Goal: Use online tool/utility: Use online tool/utility

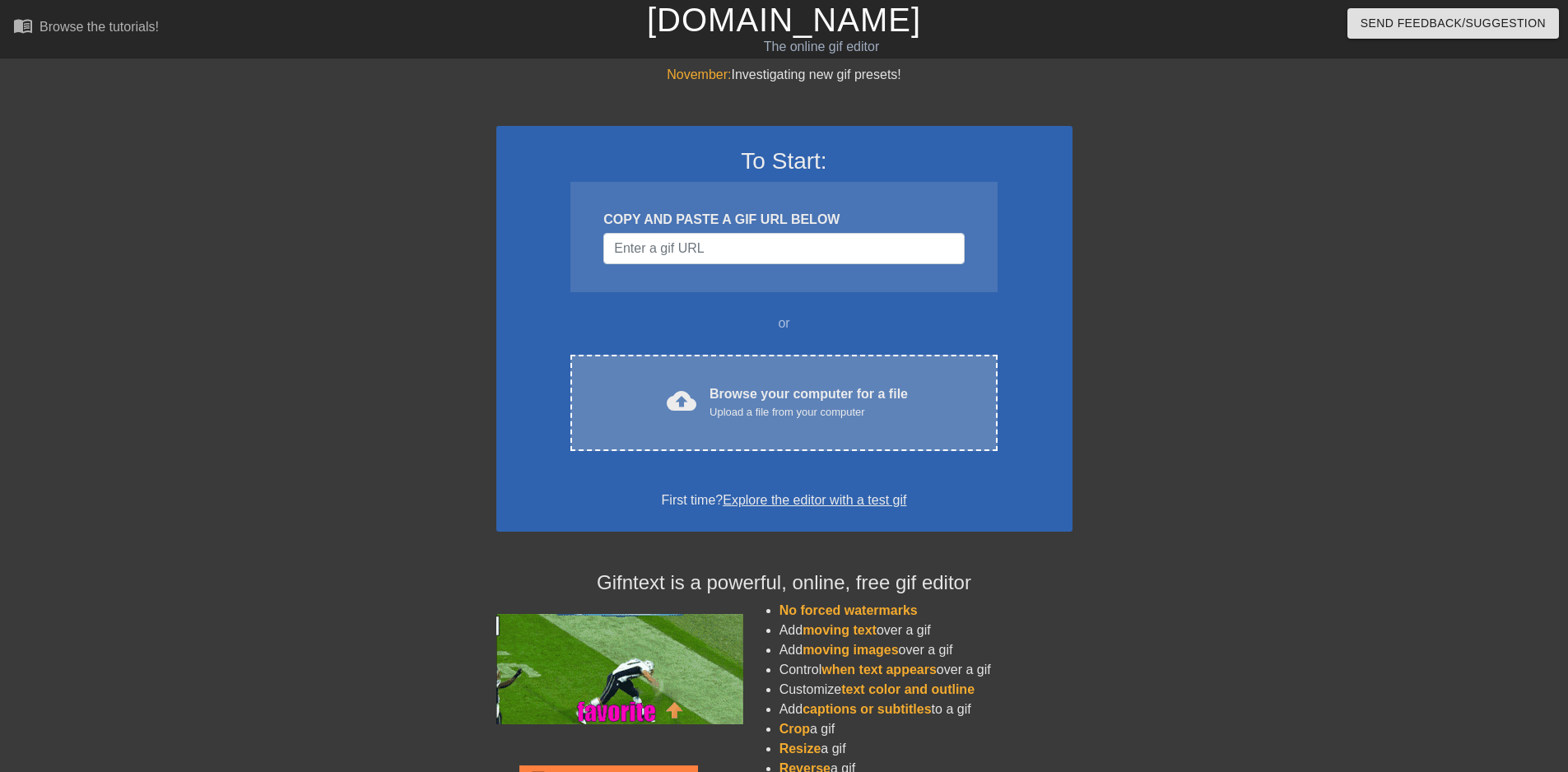
click at [732, 425] on div "cloud_upload Browse your computer for a file Upload a file from your computer C…" at bounding box center [784, 404] width 426 height 96
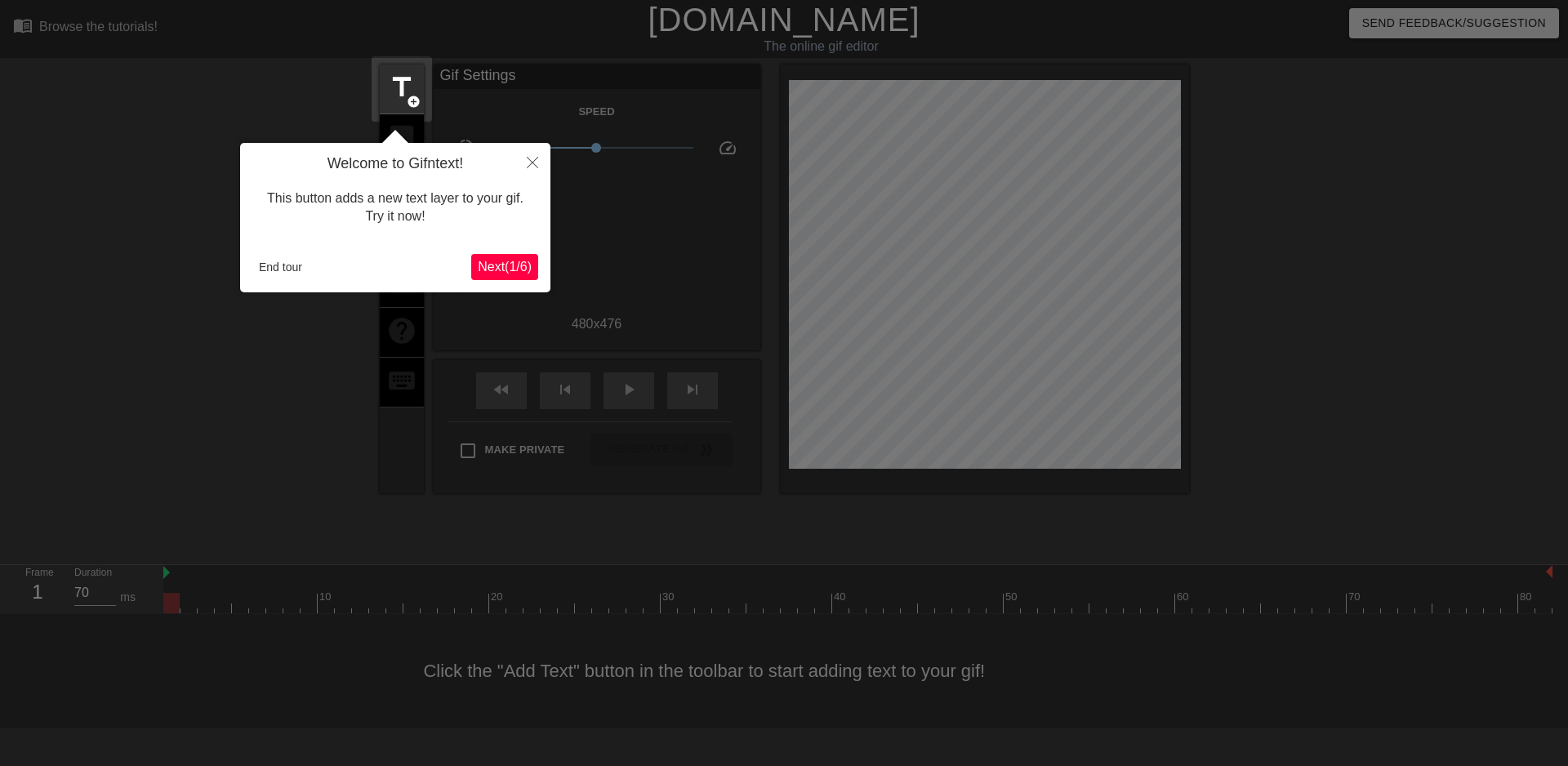
click at [496, 265] on span "Next ( 1 / 6 )" at bounding box center [505, 267] width 54 height 14
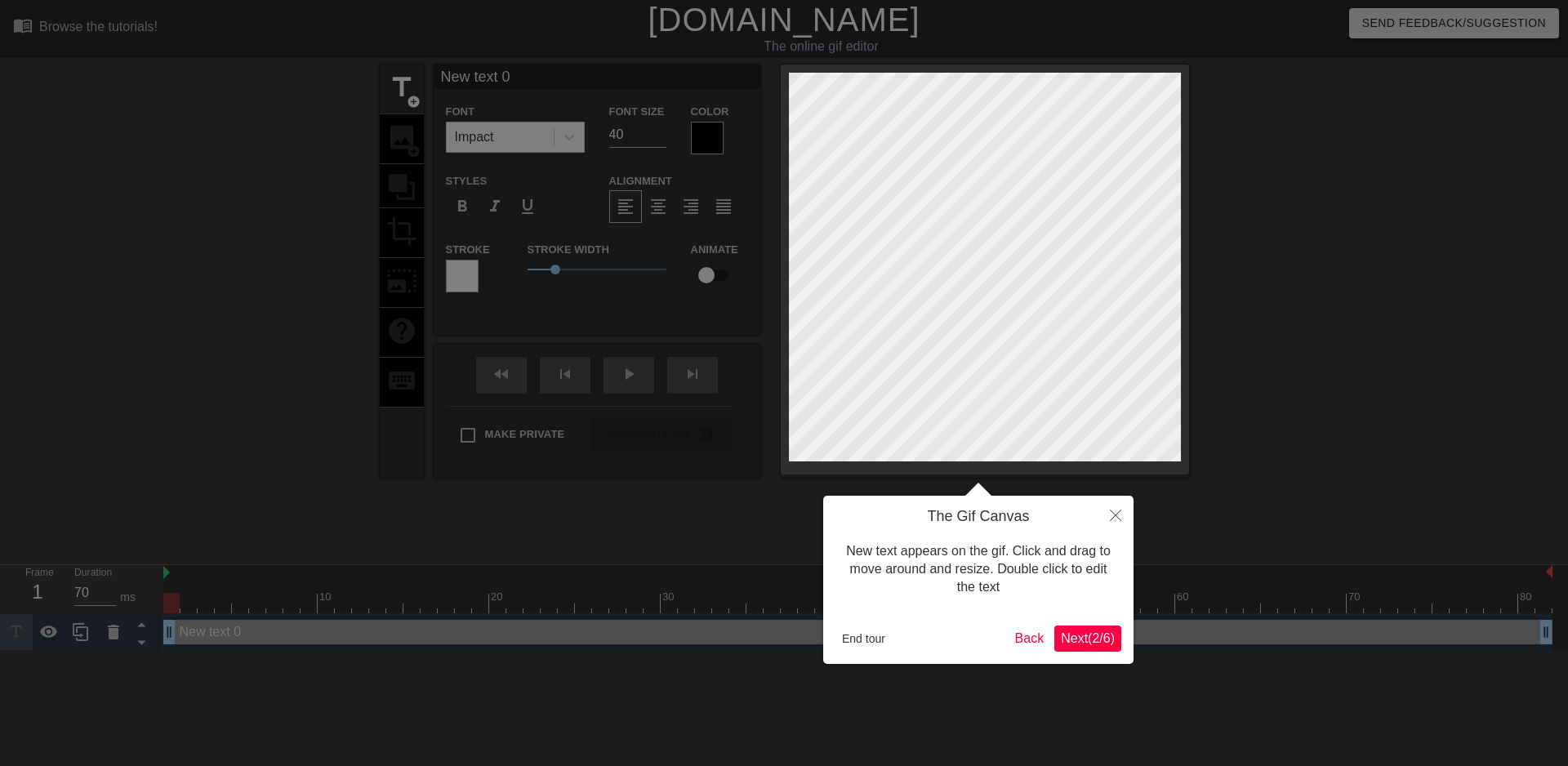
click at [1078, 642] on span "Next ( 2 / 6 )" at bounding box center [1088, 639] width 54 height 14
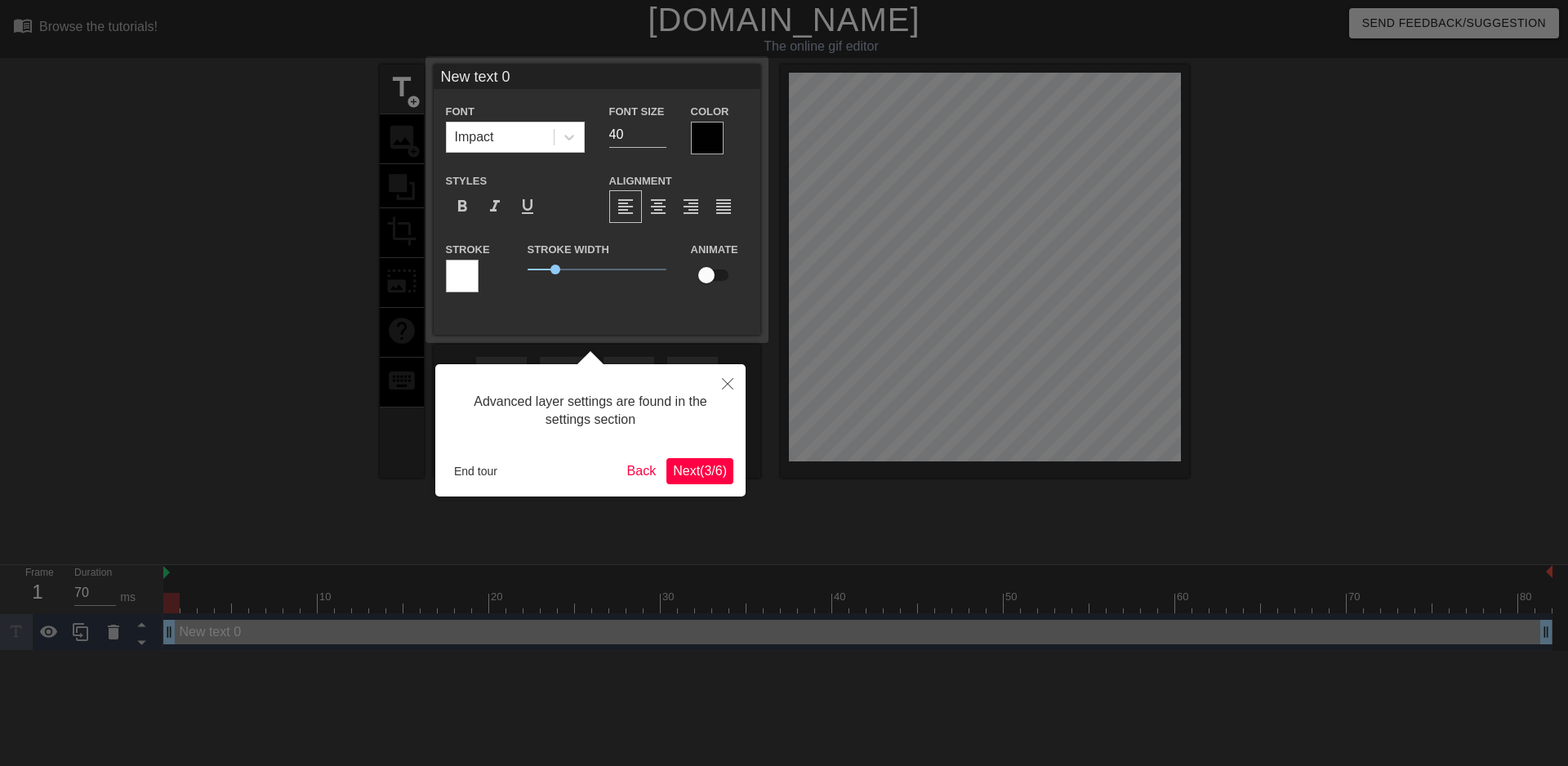
click at [697, 475] on span "Next ( 3 / 6 )" at bounding box center [700, 471] width 54 height 14
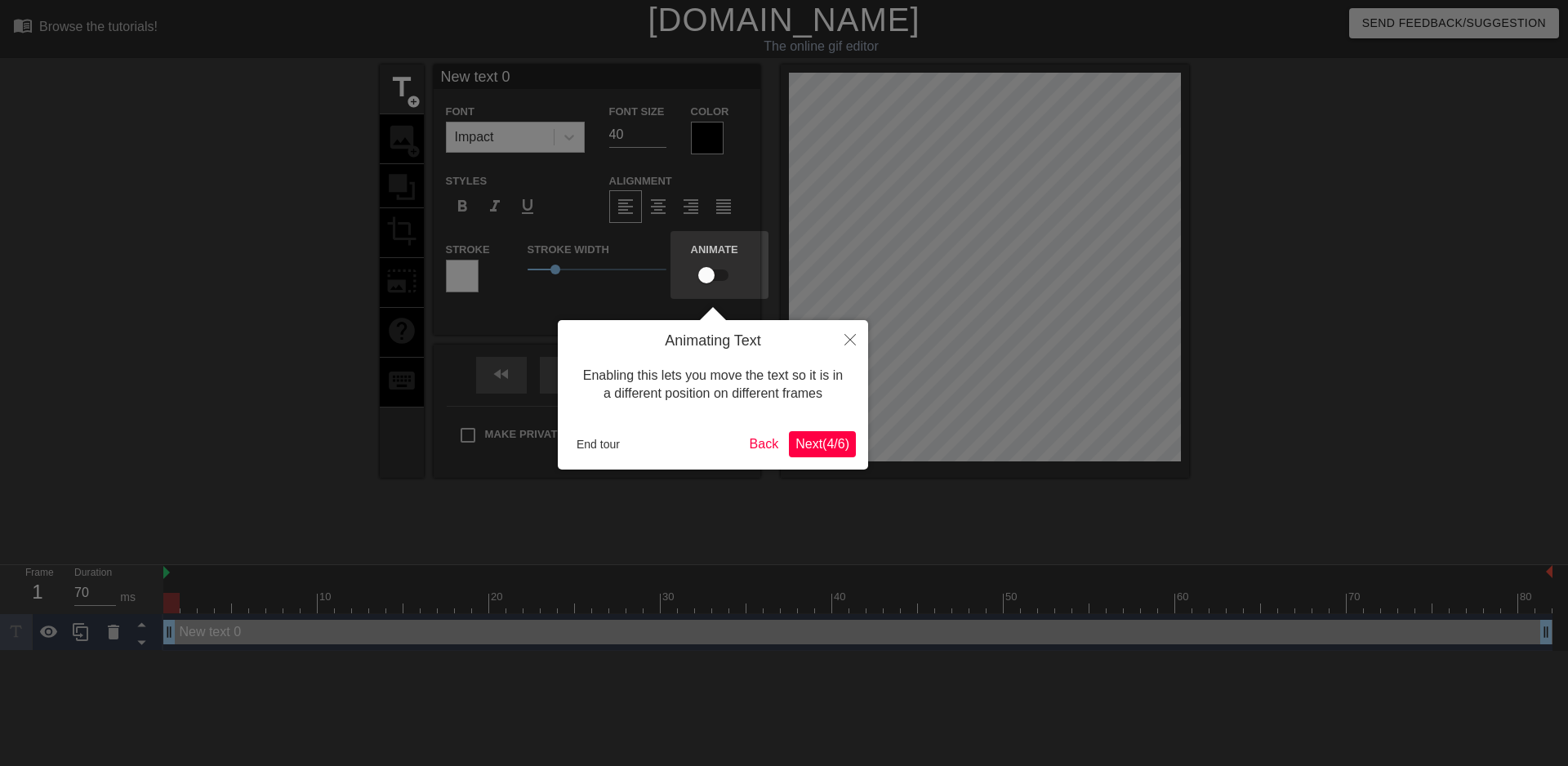
click at [833, 448] on span "Next ( 4 / 6 )" at bounding box center [822, 444] width 54 height 14
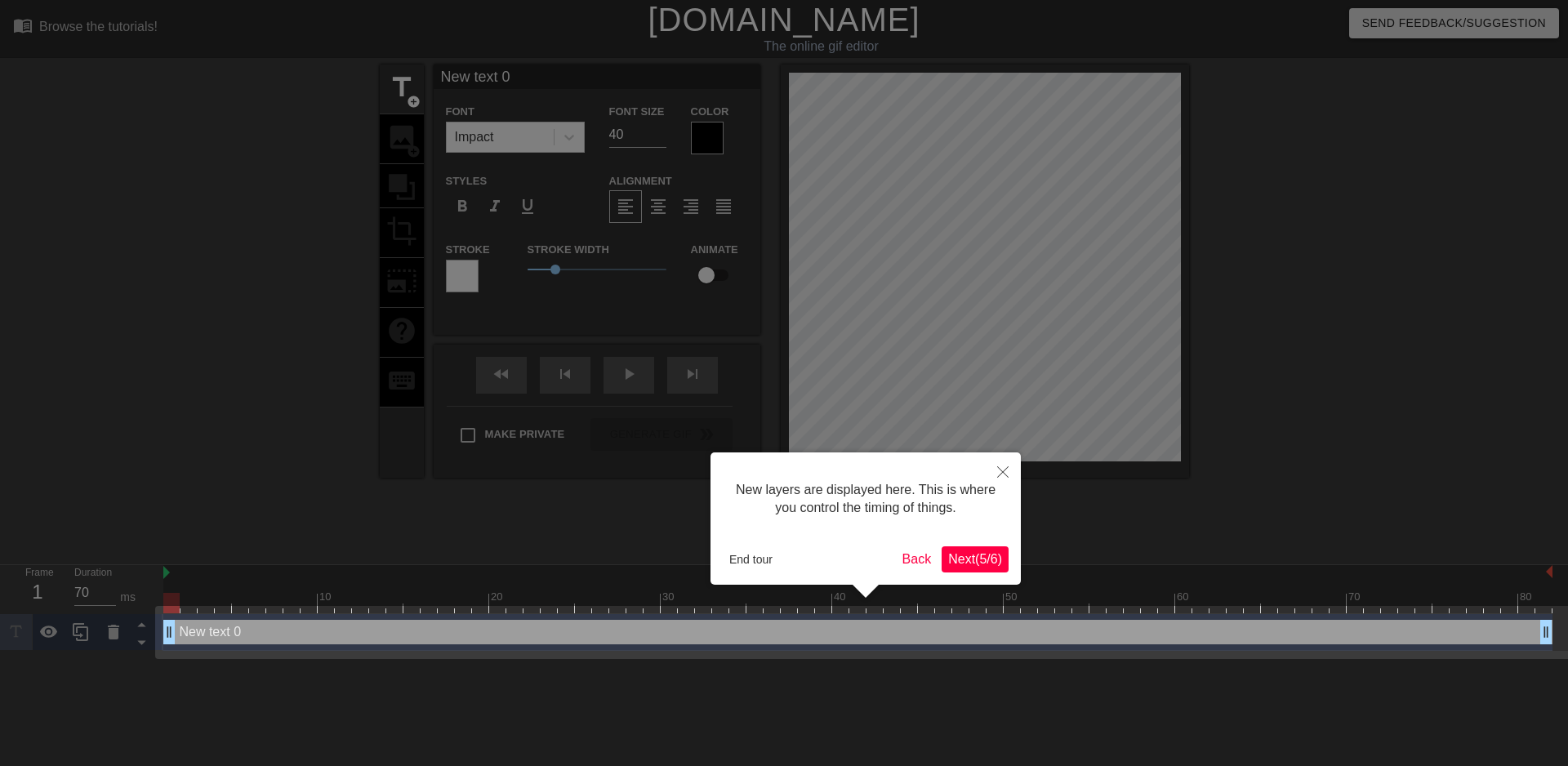
click at [962, 565] on span "Next ( 5 / 6 )" at bounding box center [975, 560] width 54 height 14
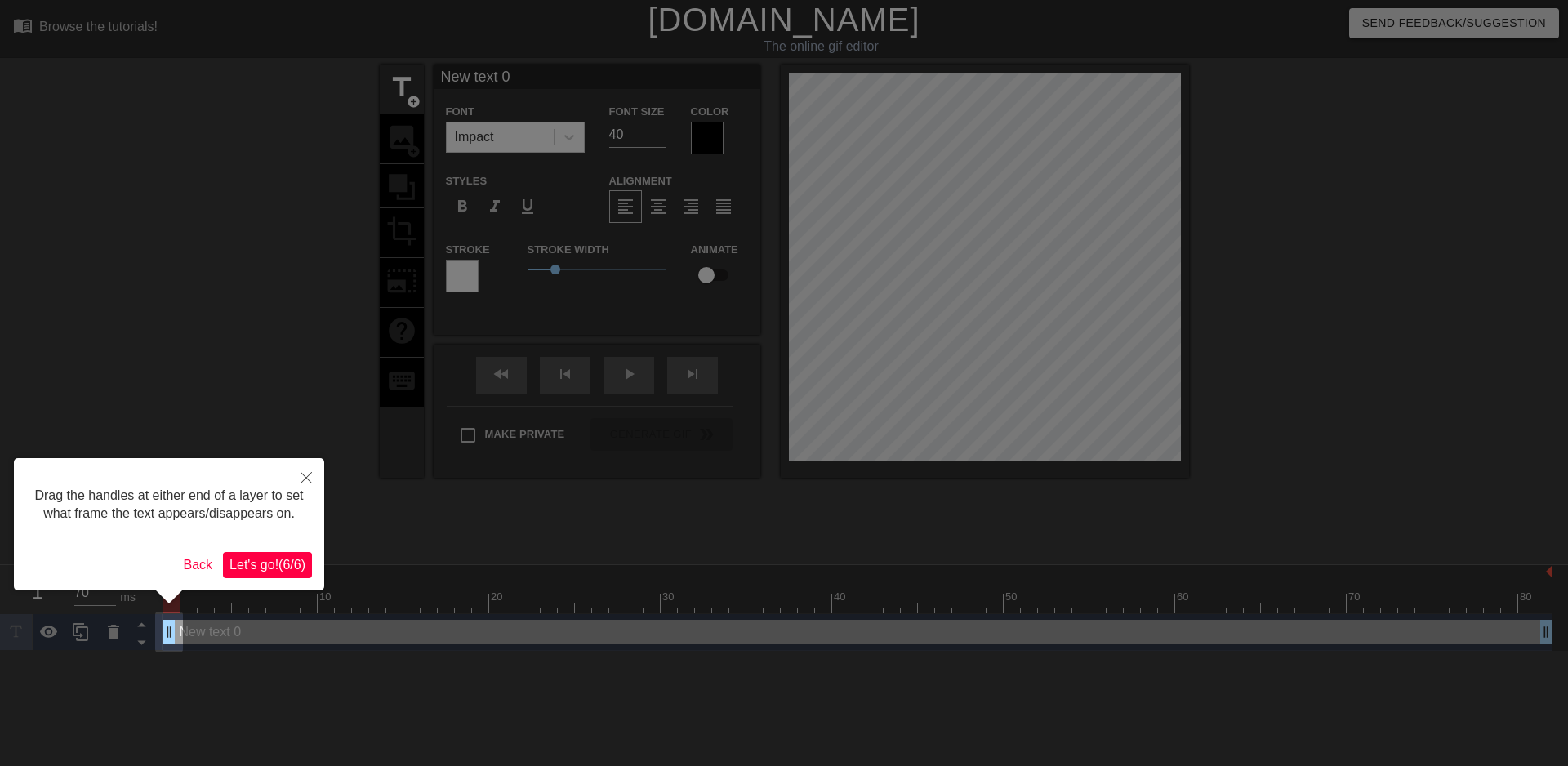
click at [286, 558] on span "Let's go! ( 6 / 6 )" at bounding box center [267, 565] width 76 height 14
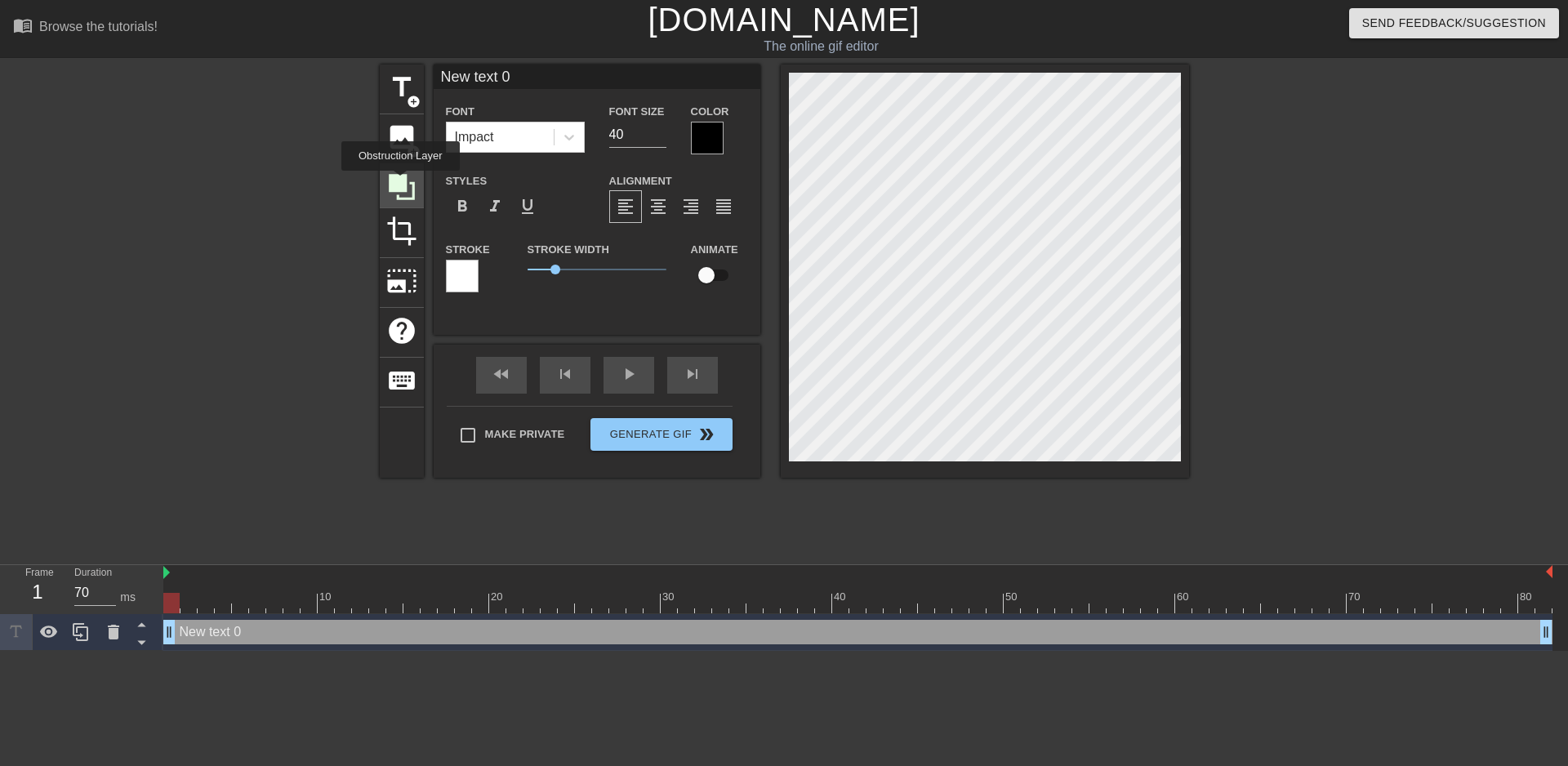
click at [400, 182] on icon at bounding box center [402, 187] width 26 height 26
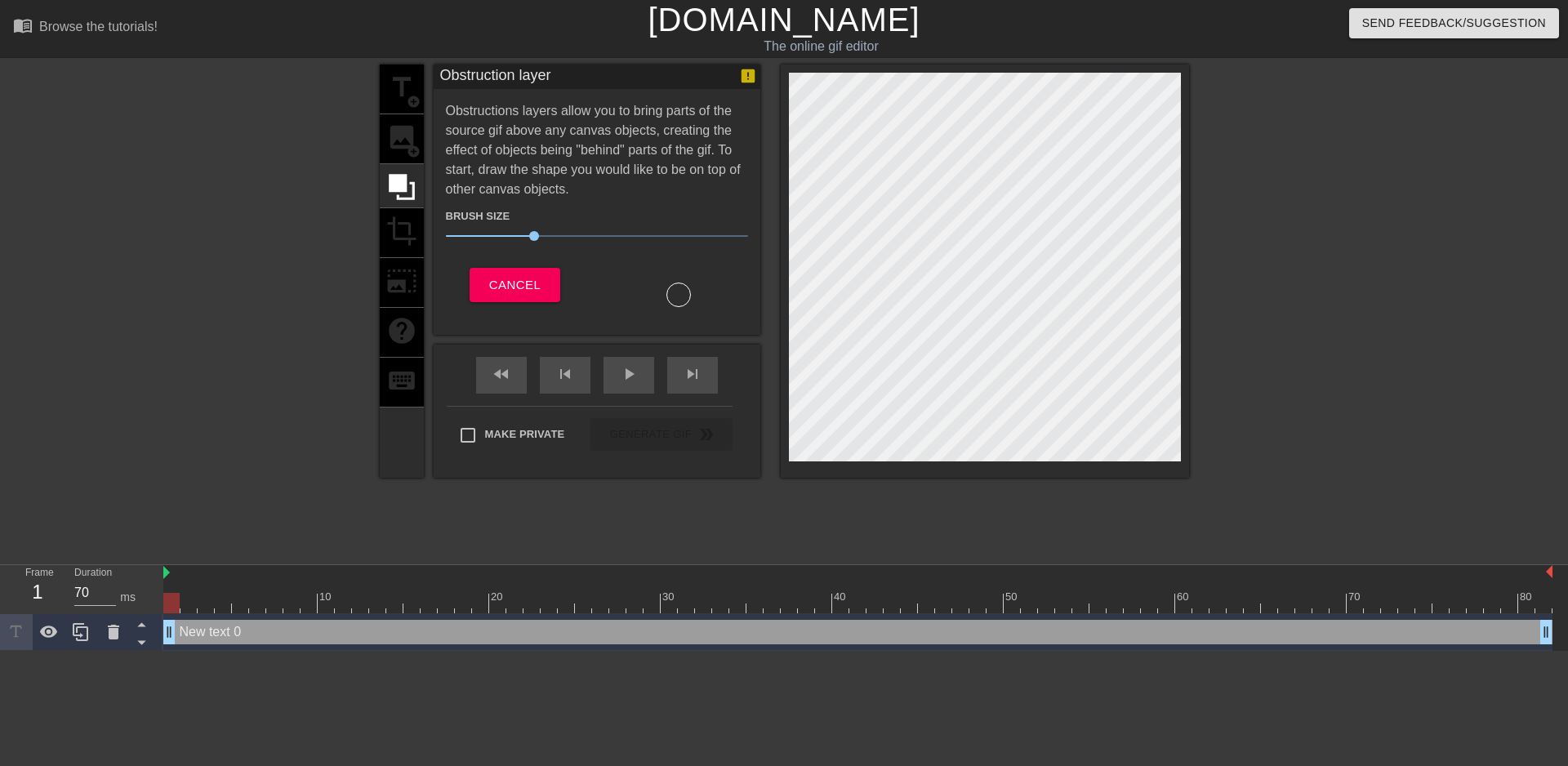
click at [400, 90] on div "title add_circle image add_circle crop photo_size_select_large help keyboard" at bounding box center [401, 271] width 44 height 413
click at [513, 282] on span "Cancel" at bounding box center [514, 285] width 51 height 21
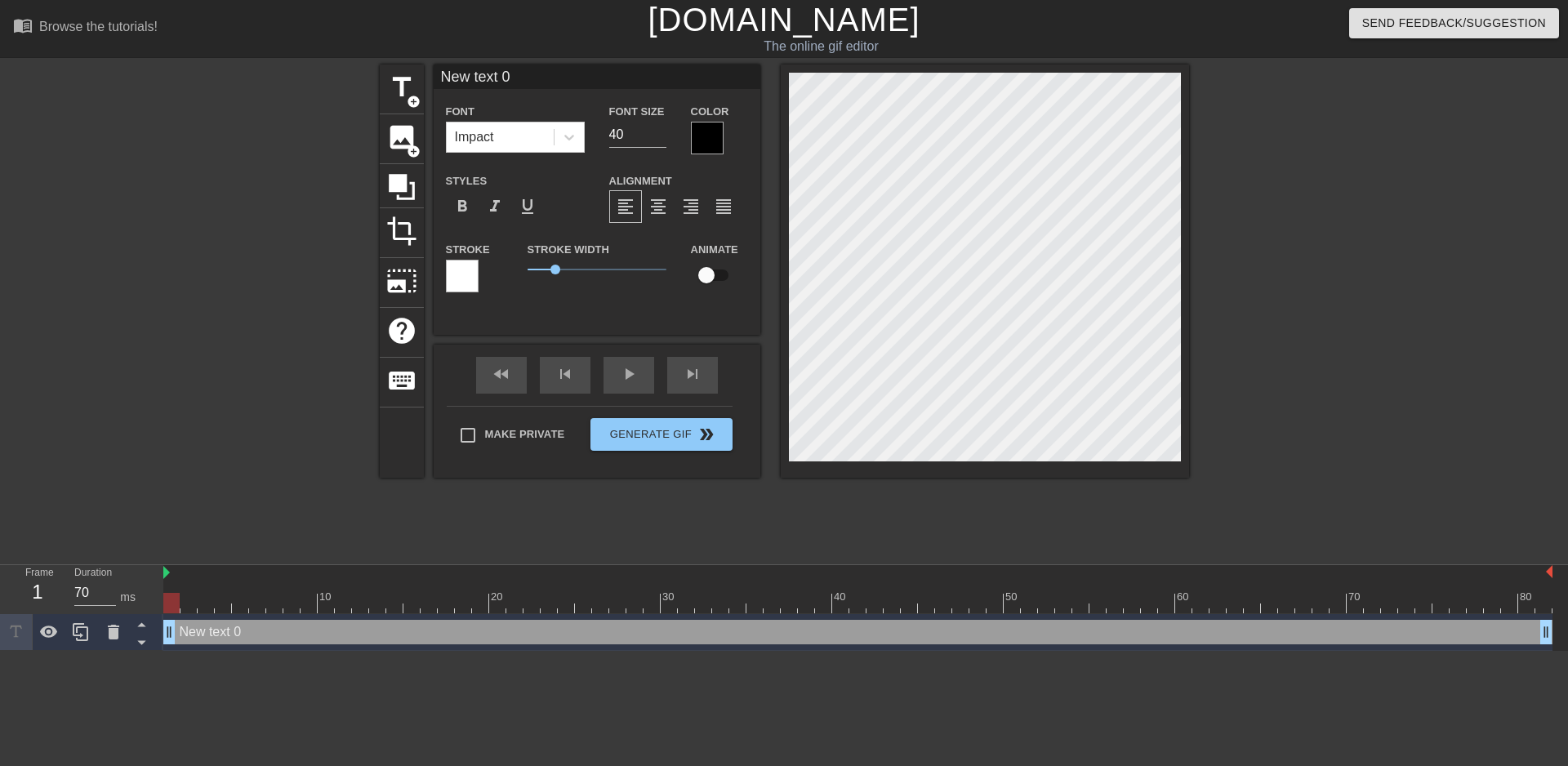
scroll to position [3, 3]
type input "H"
type textarea "H"
type input "Ha"
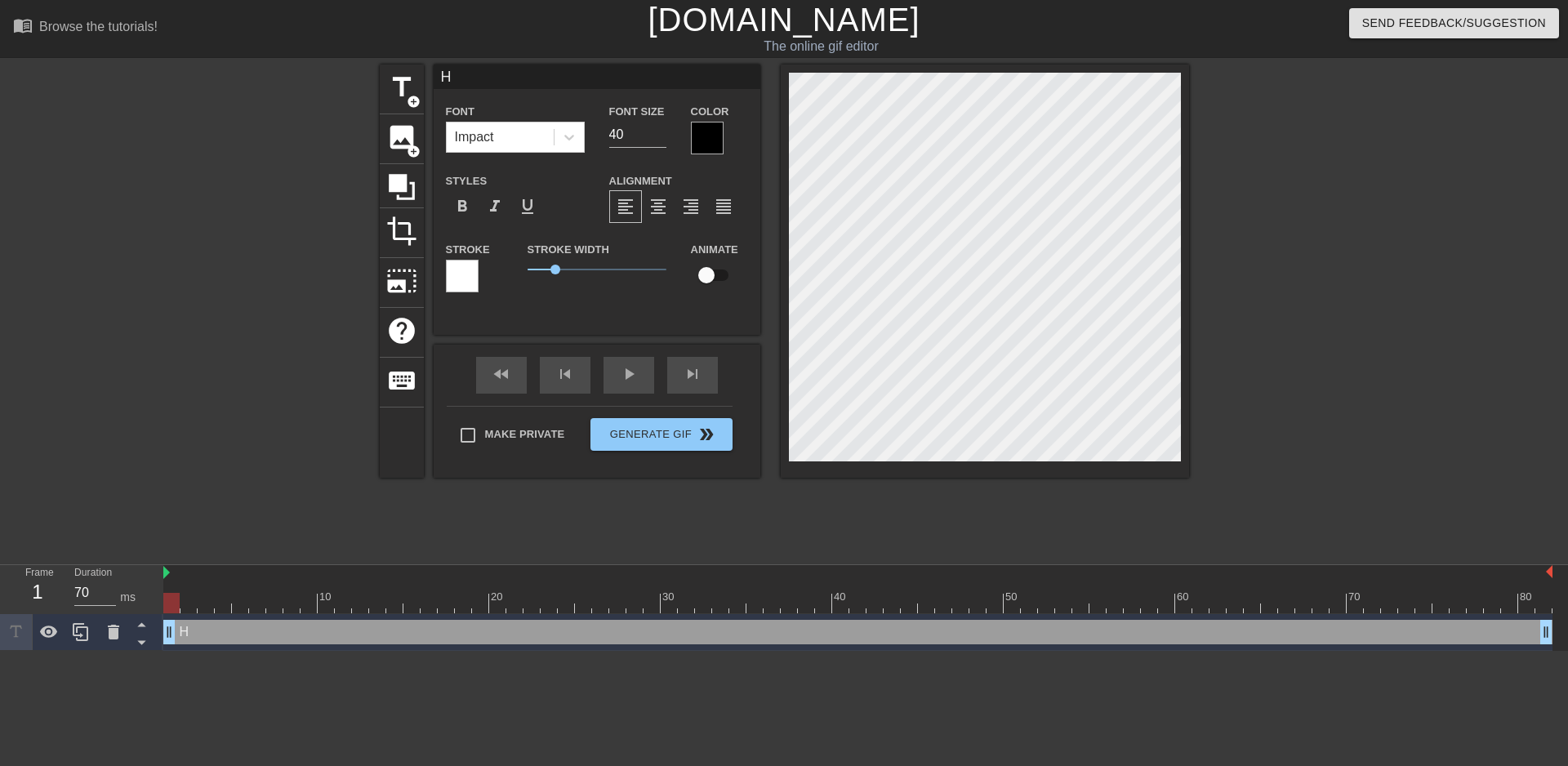
type textarea "Ha"
type input "Has"
type textarea "Has"
type input "Hash"
type textarea "Hash"
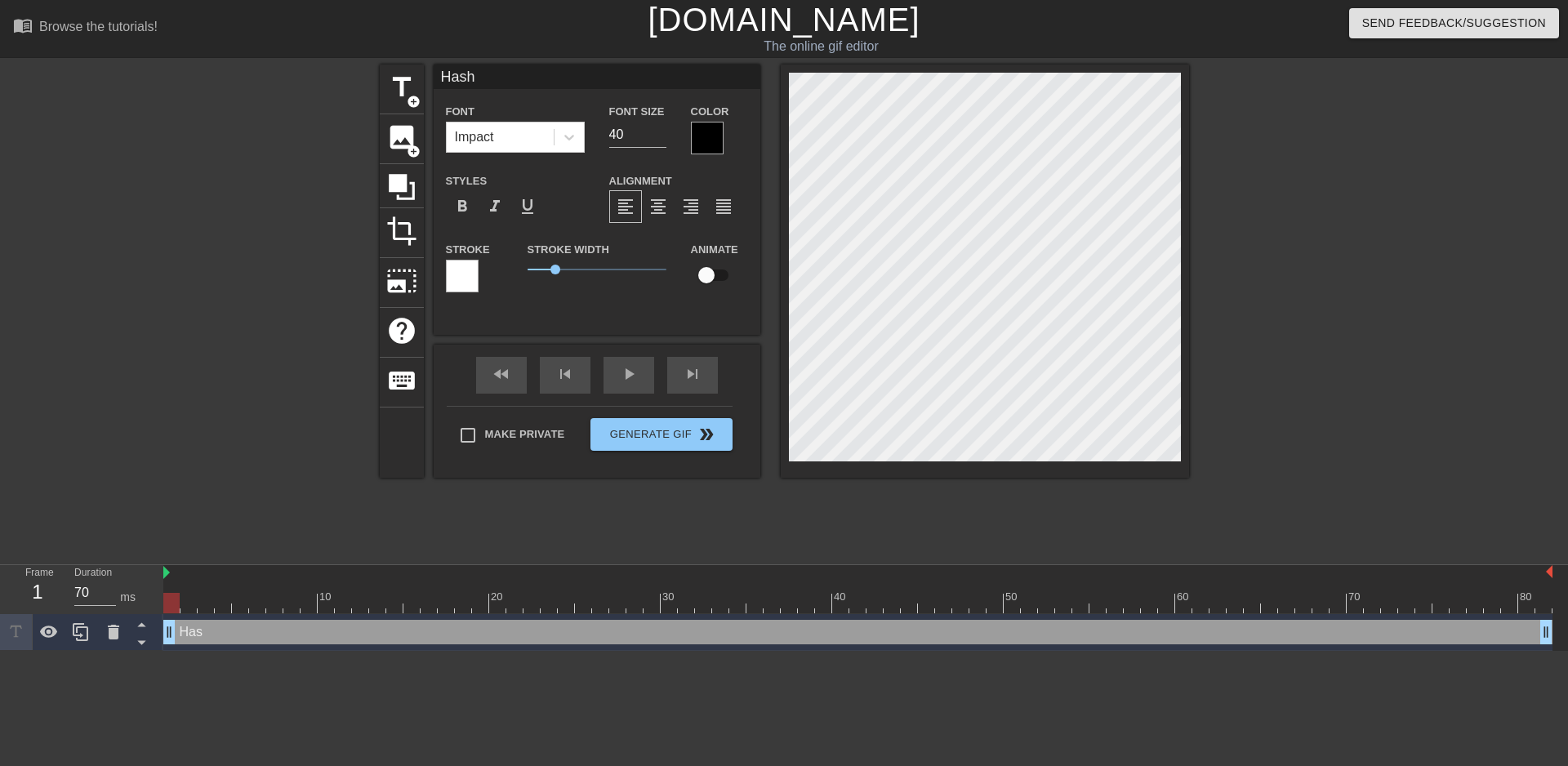
type input "Hash"
type textarea "Hash"
type input "Hash t"
type textarea "Hash t"
type input "Hash th"
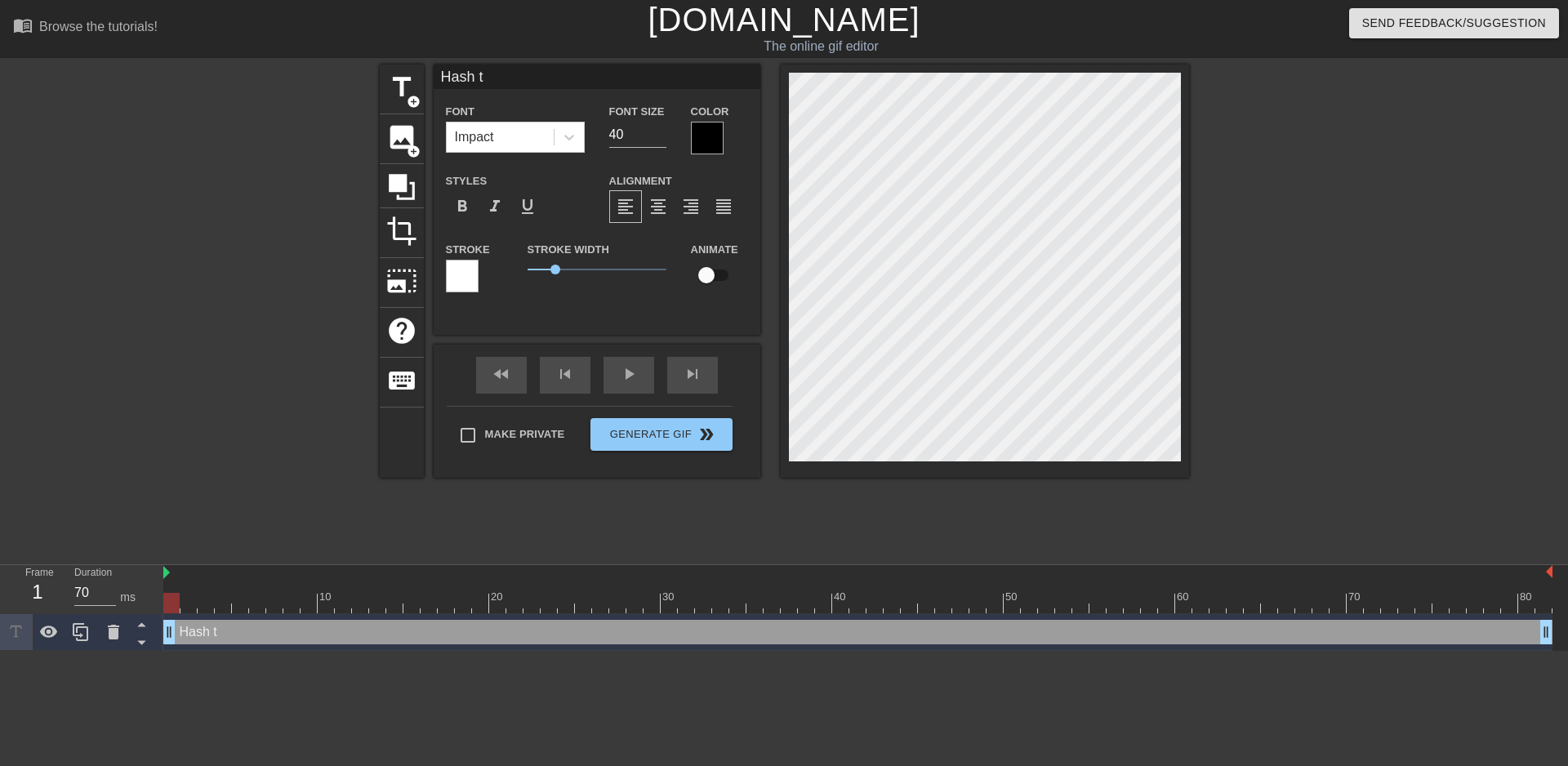
type textarea "Hash th"
type input "Hash the"
type textarea "Hash the"
type input "Hash the"
type textarea "Hash the"
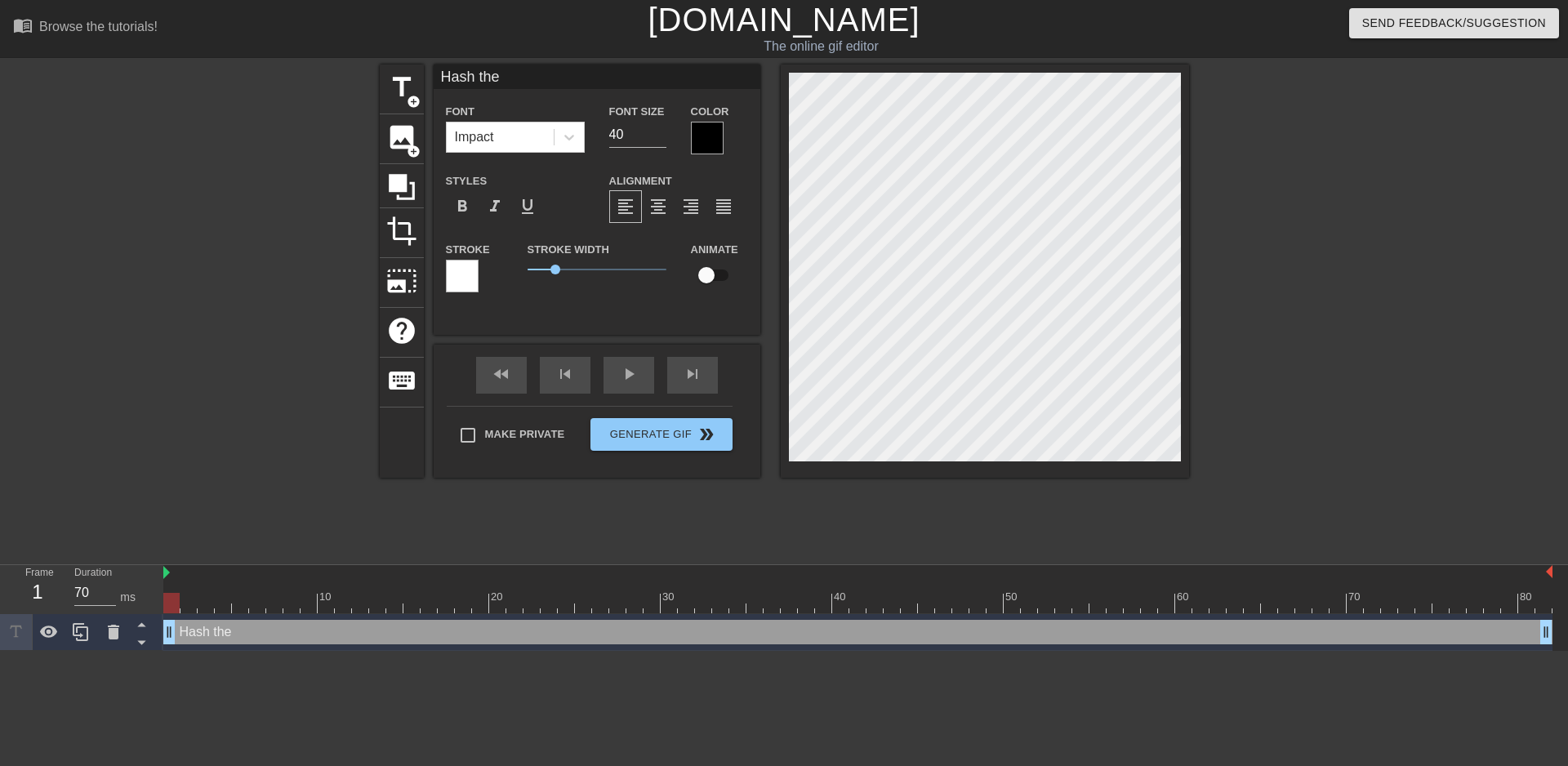
type input "Hash the W"
type textarea "Hash the W"
type input "Hash the Wo"
type textarea "Hash the Wo"
type input "Hash the Wor"
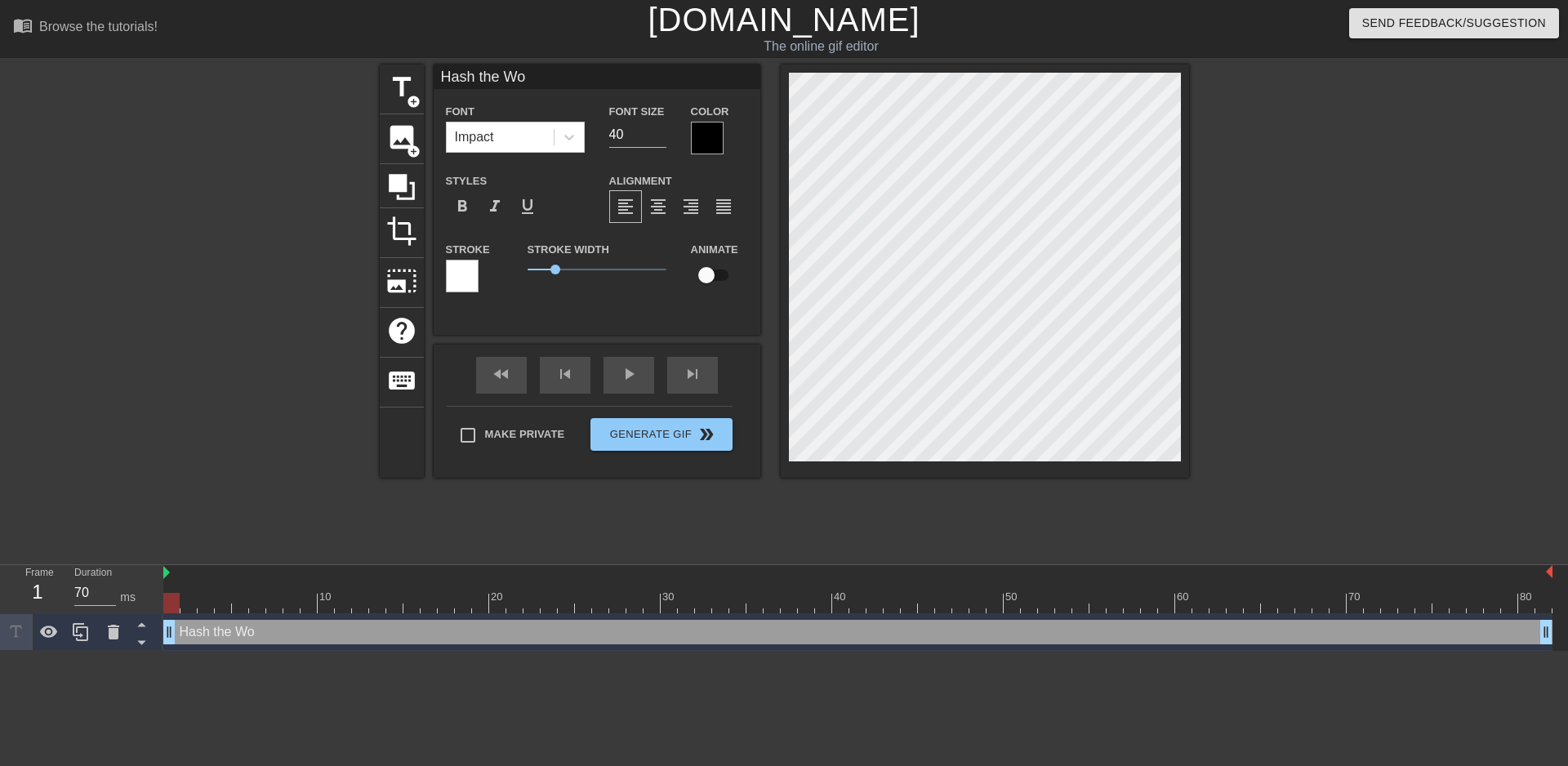
type textarea "Hash the Wor"
type input "Hash the Worl"
type textarea "Hash the Worl"
type input "Hash the World"
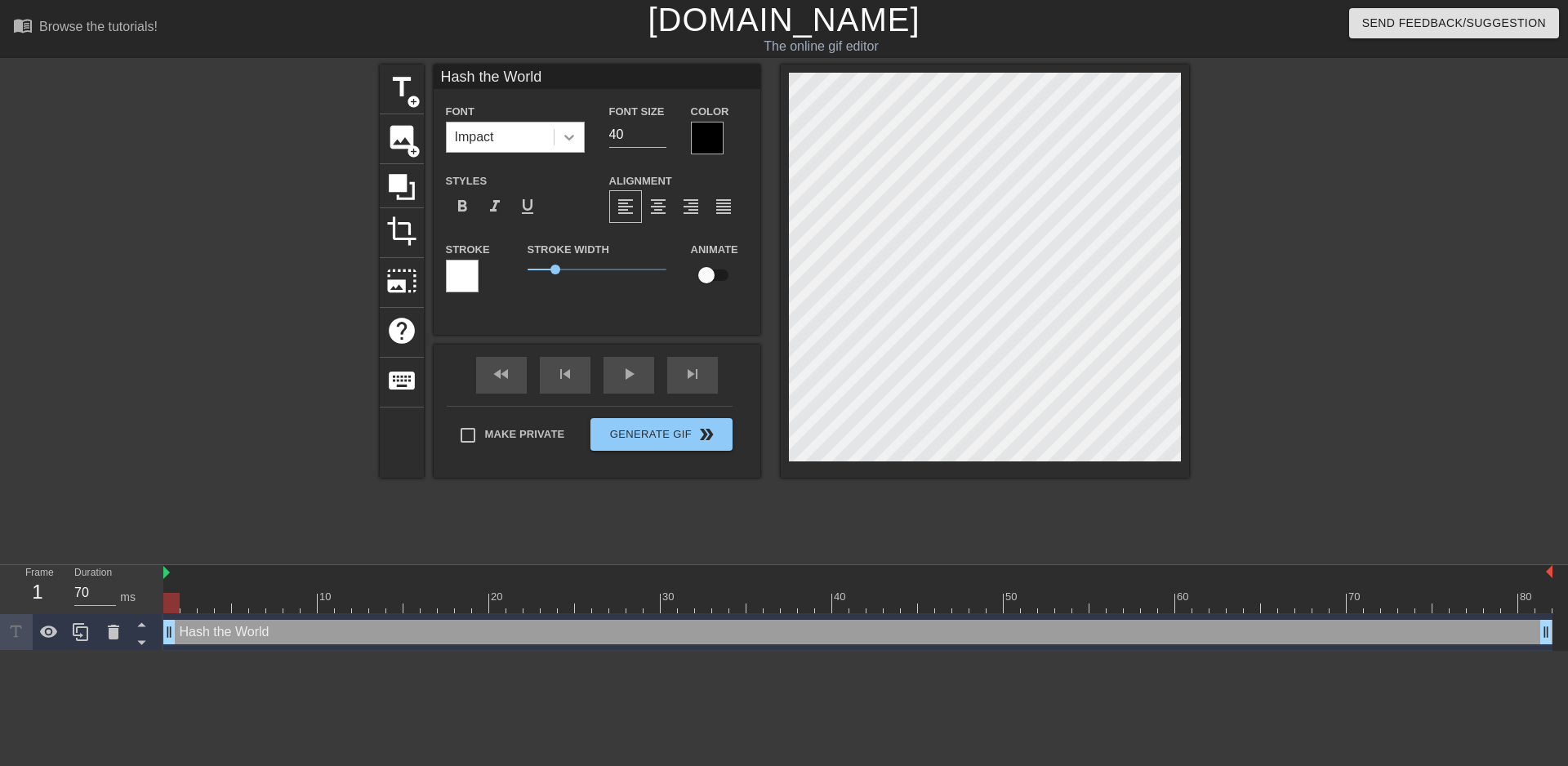
type textarea "Hash the World"
click at [574, 135] on icon at bounding box center [569, 137] width 17 height 17
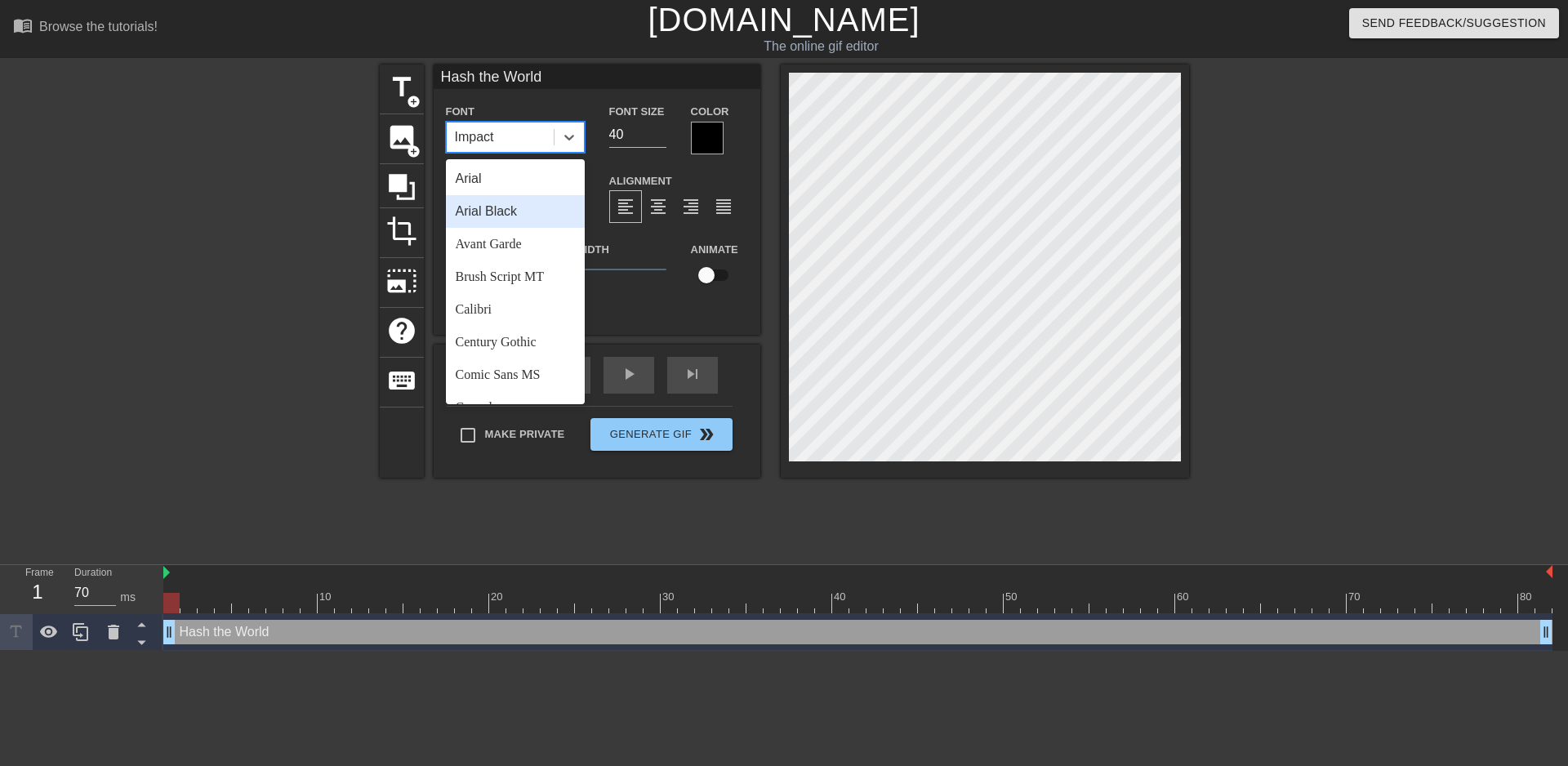
click at [548, 202] on div "Arial Black" at bounding box center [516, 212] width 139 height 33
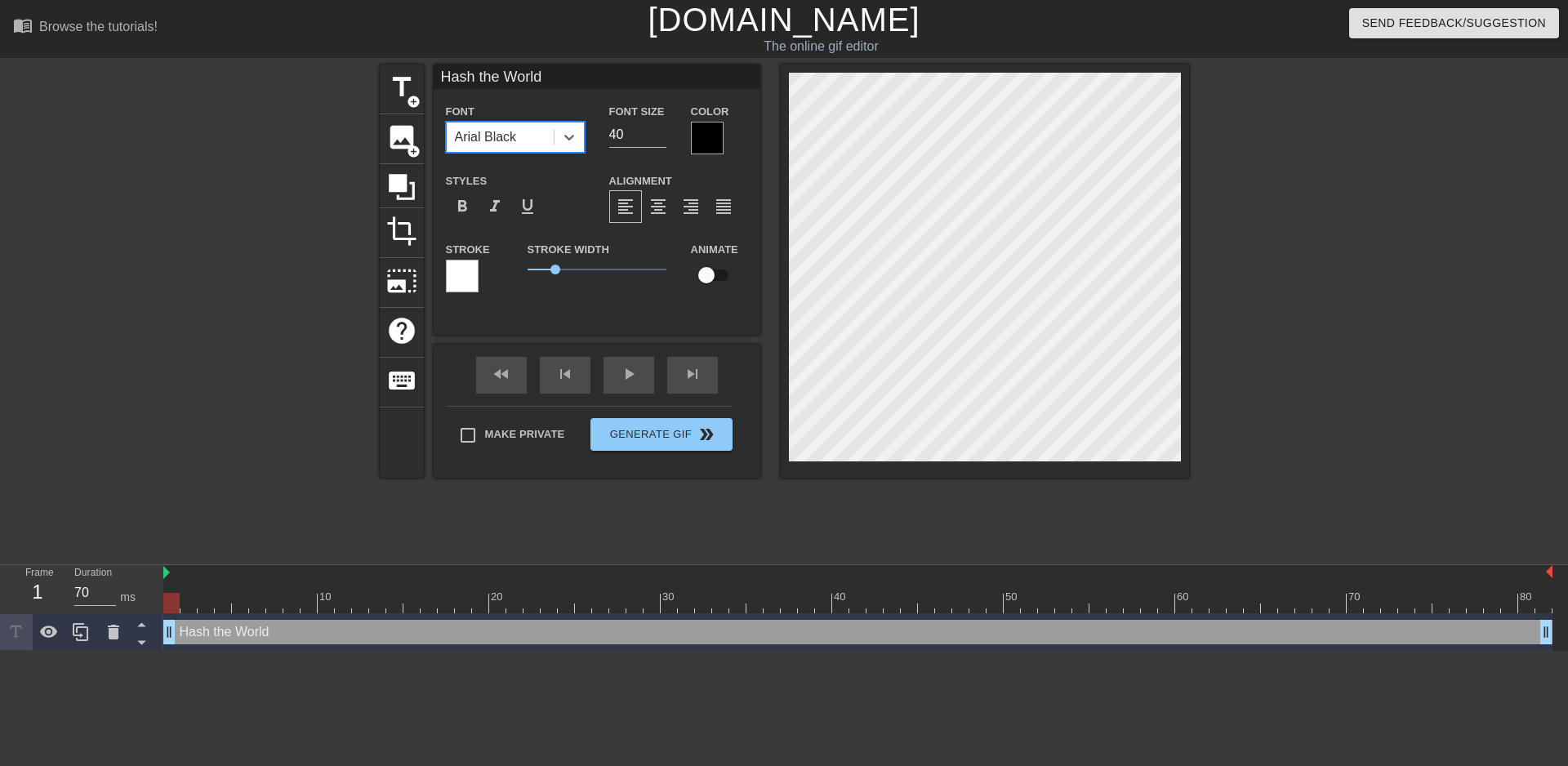
click at [715, 133] on div at bounding box center [707, 138] width 33 height 33
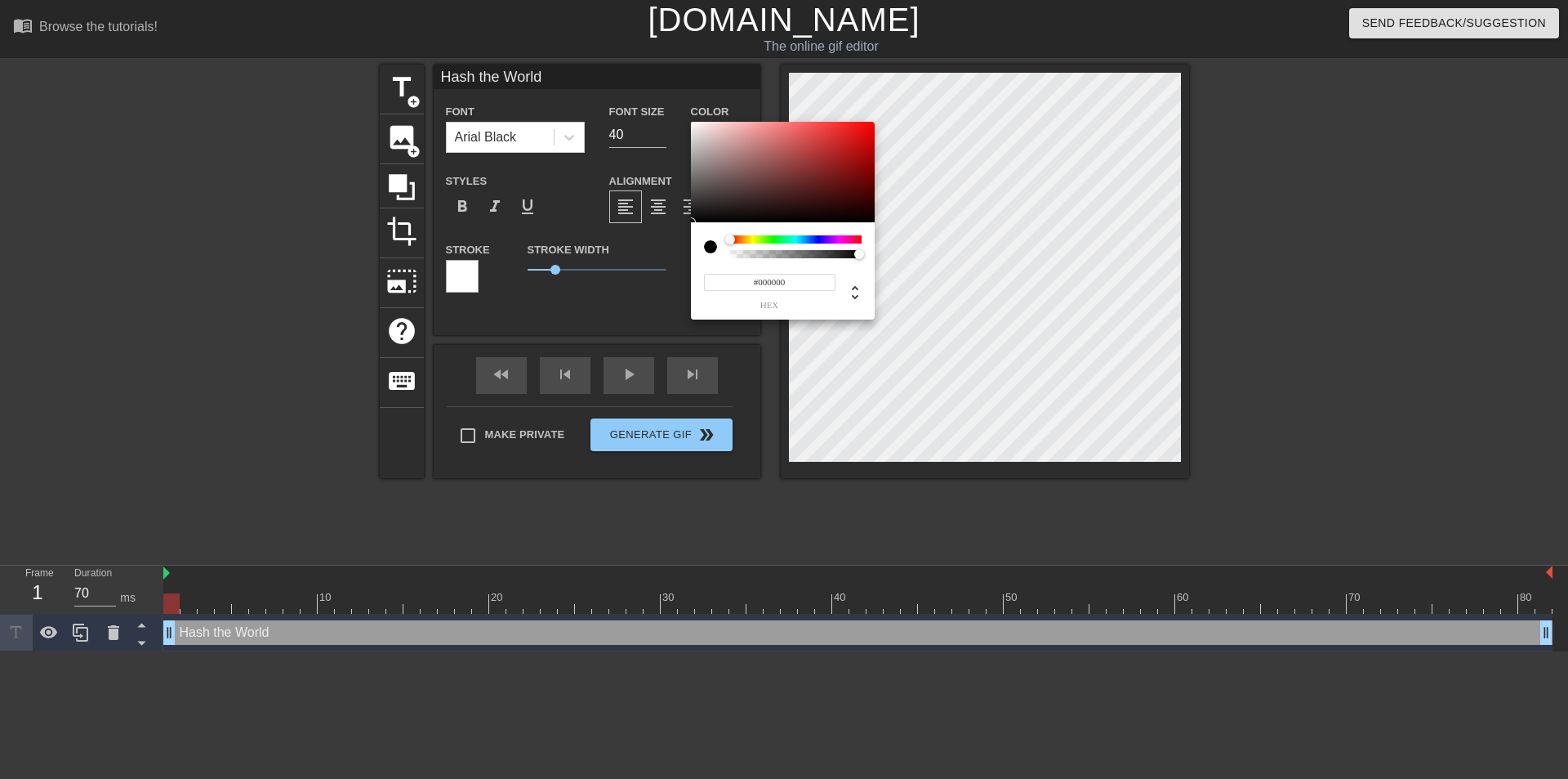
click at [730, 237] on div at bounding box center [730, 238] width 10 height 10
drag, startPoint x: 735, startPoint y: 236, endPoint x: 721, endPoint y: 237, distance: 14.0
click at [721, 237] on div at bounding box center [782, 246] width 157 height 23
type input "0"
drag, startPoint x: 859, startPoint y: 252, endPoint x: 675, endPoint y: 247, distance: 184.1
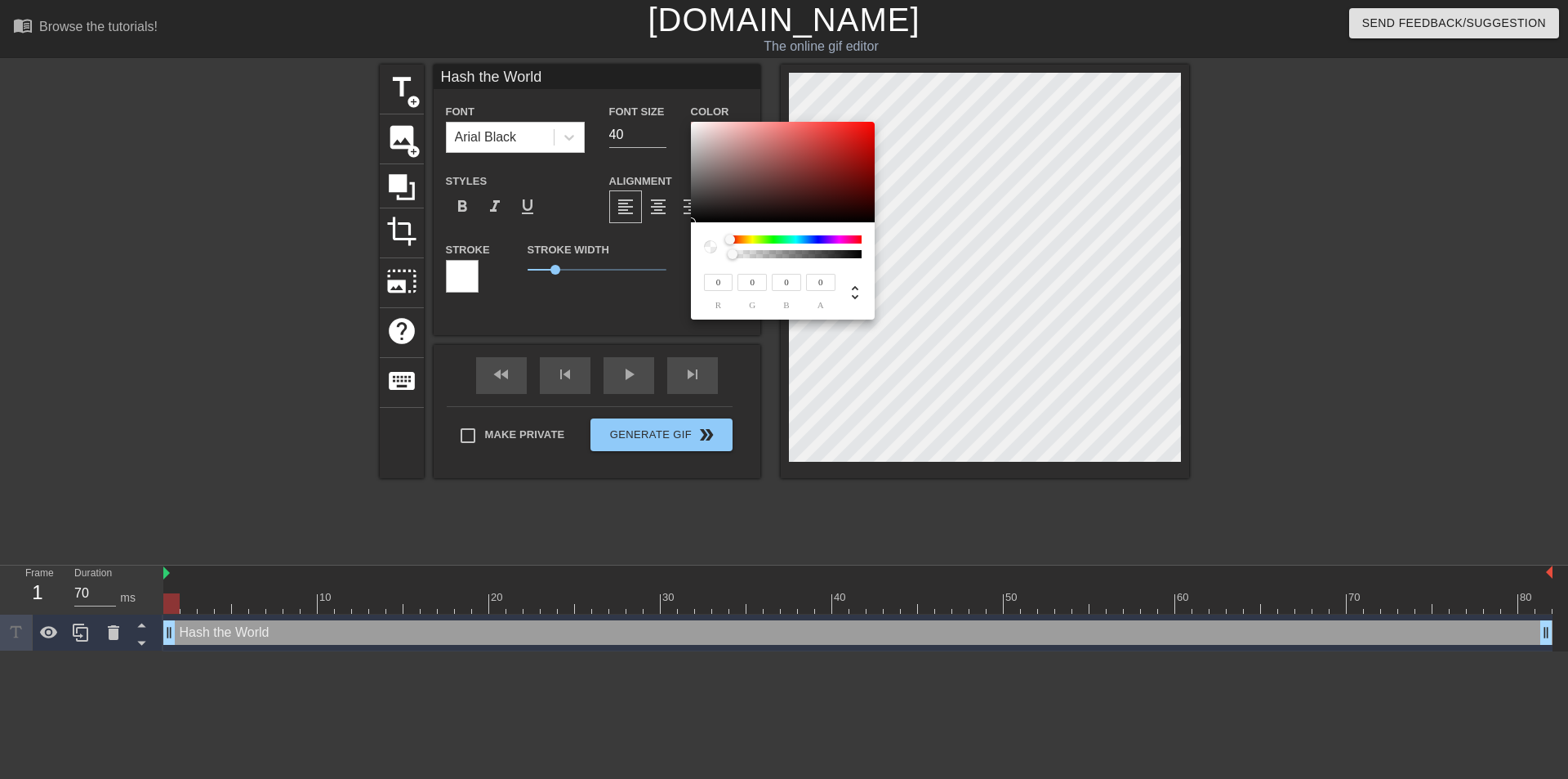
click at [675, 247] on div "0 r 0 g 0 b 0 a" at bounding box center [784, 389] width 1568 height 779
type input "1"
click at [863, 253] on div at bounding box center [859, 253] width 10 height 10
type input "209"
type input "203"
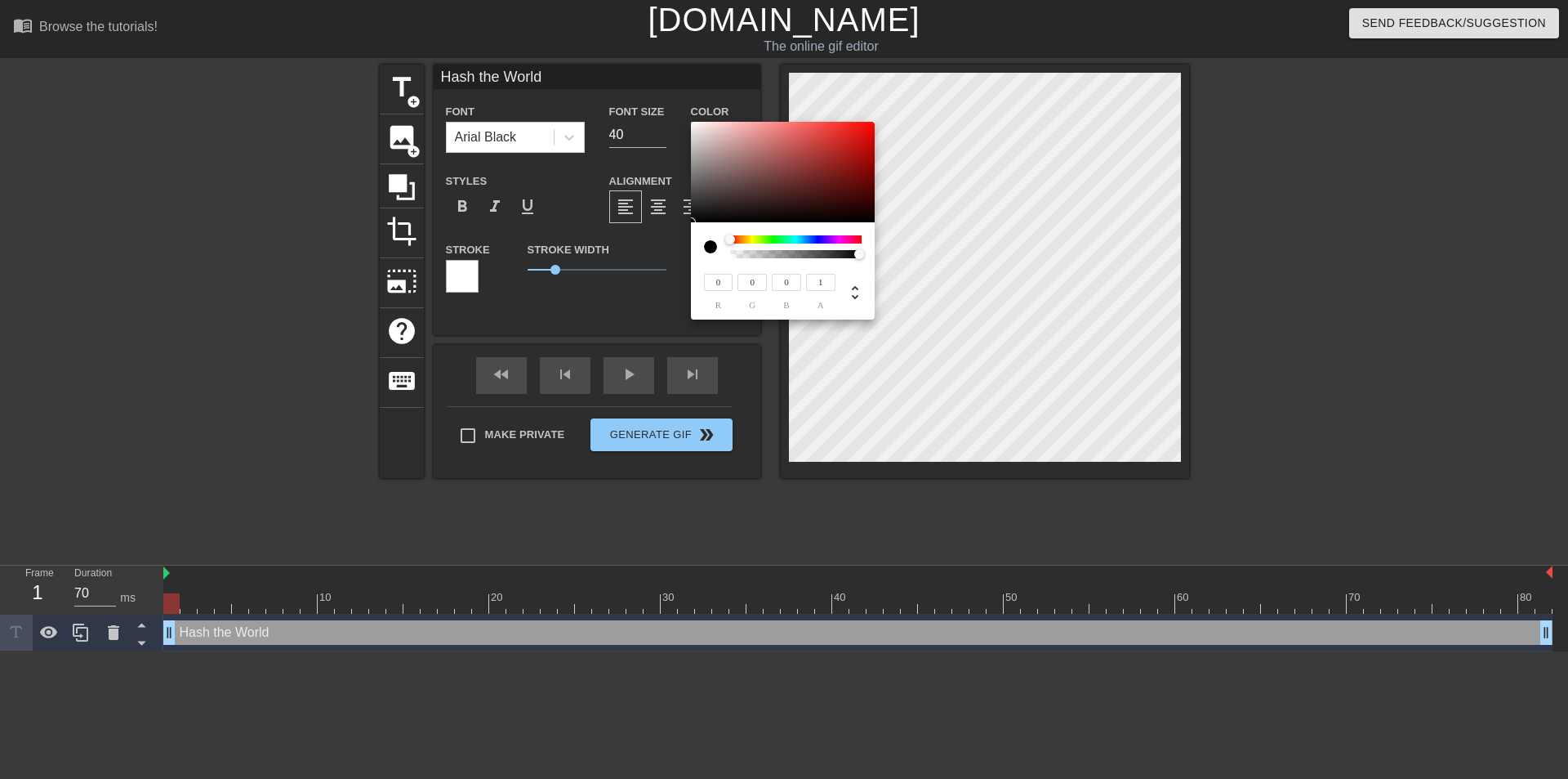
type input "203"
type input "215"
type input "209"
type input "221"
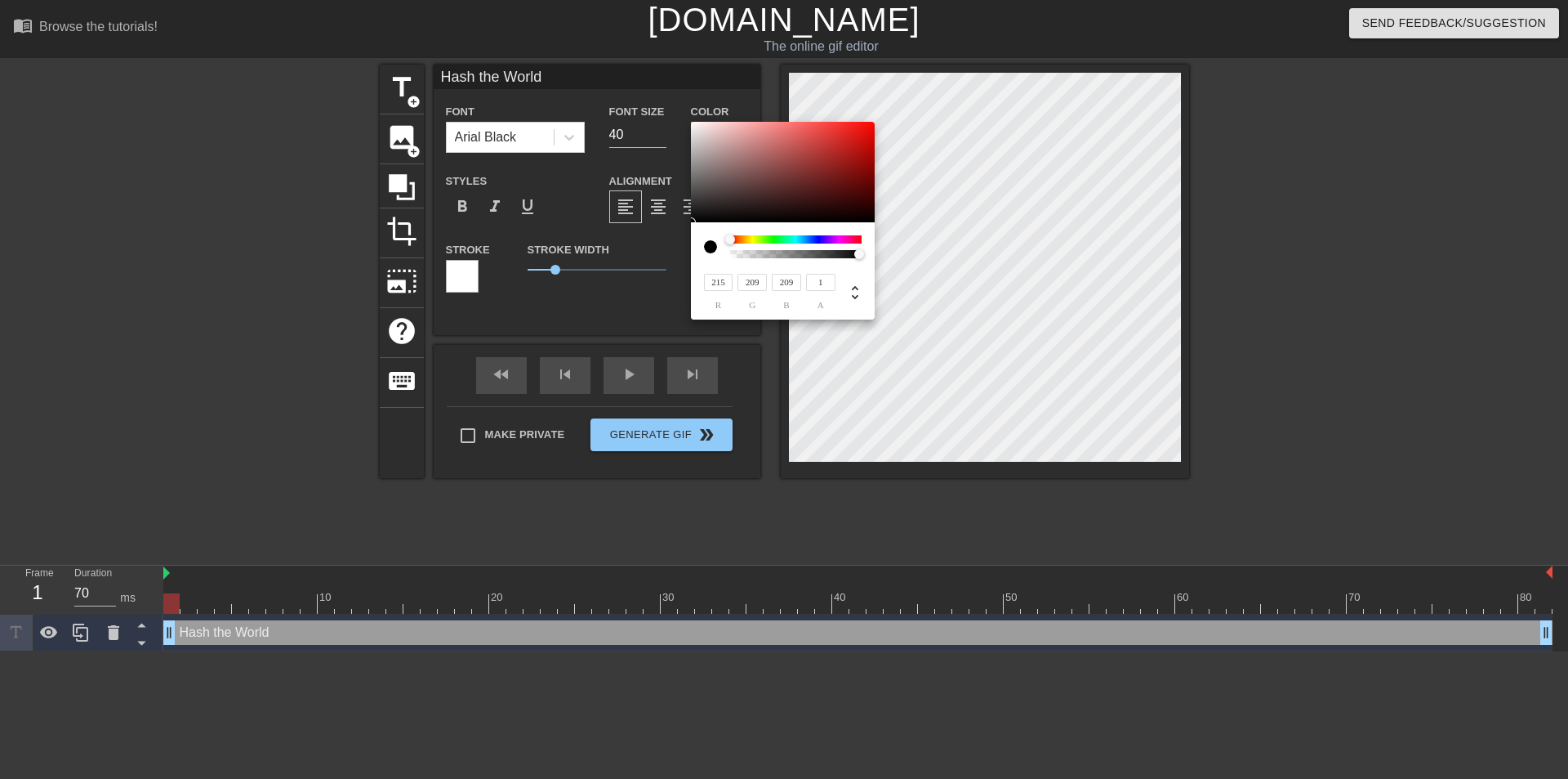
type input "215"
type input "223"
type input "217"
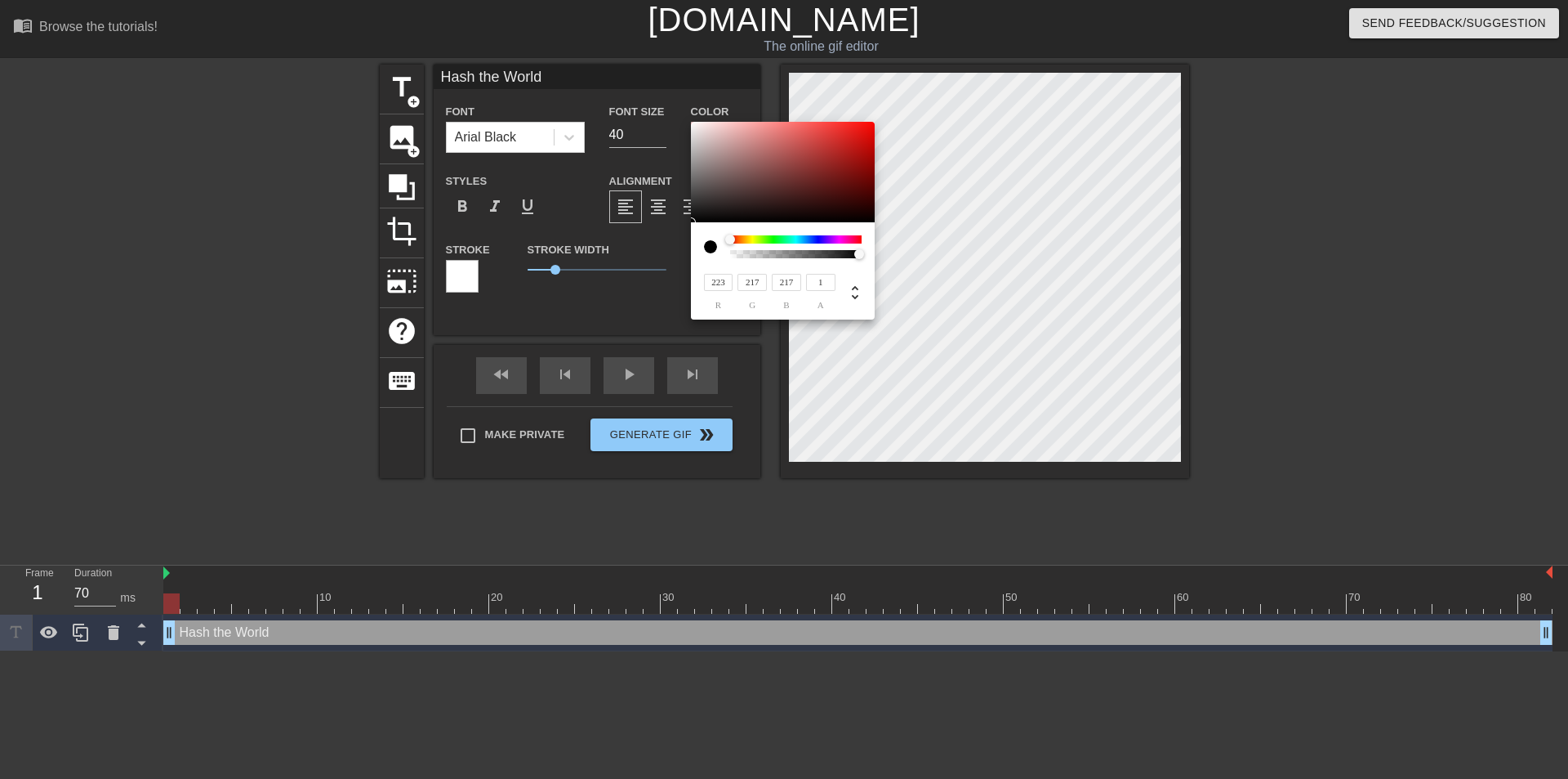
type input "235"
type input "232"
type input "237"
type input "234"
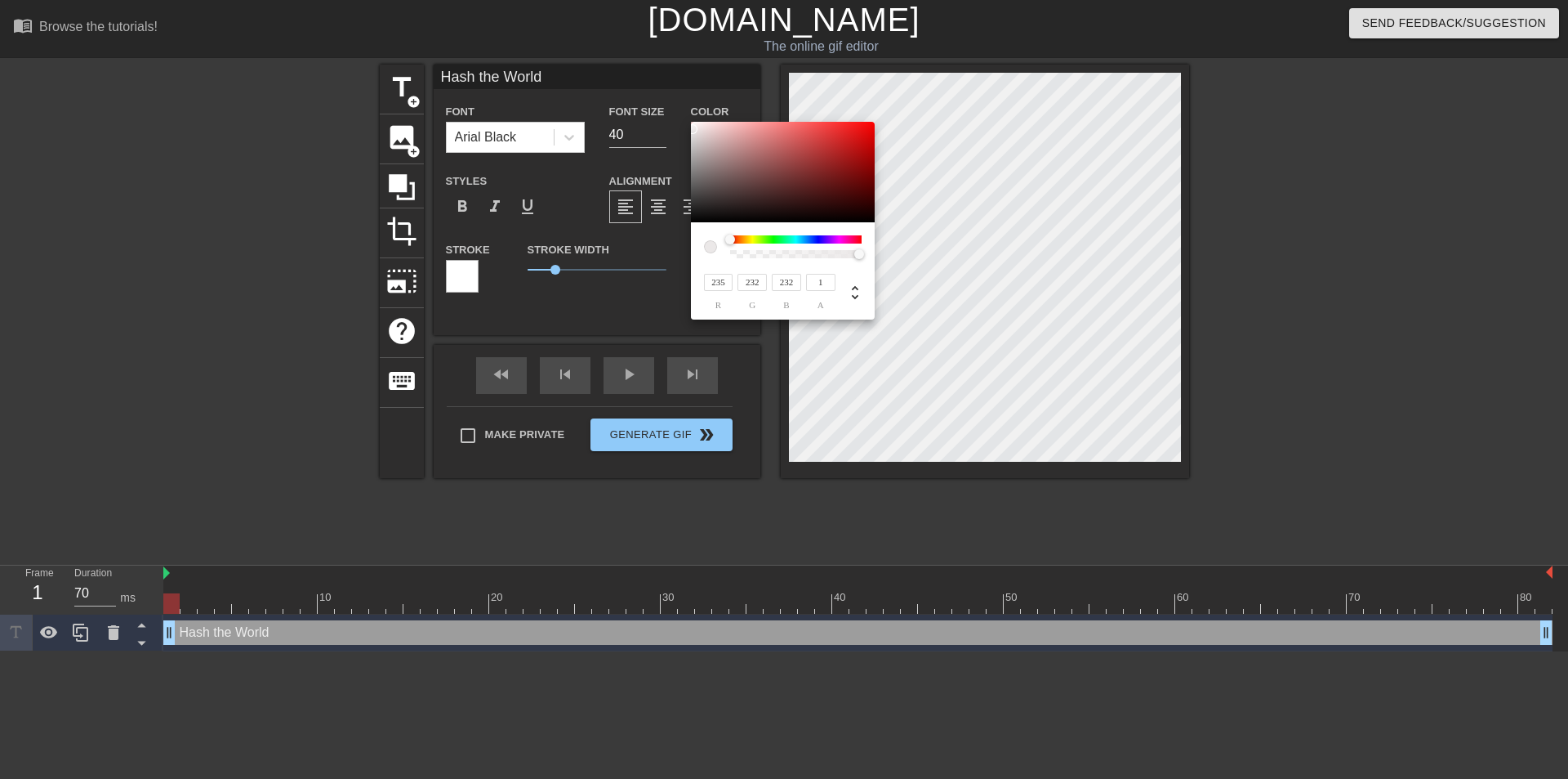
type input "234"
type input "248"
type input "245"
type input "250"
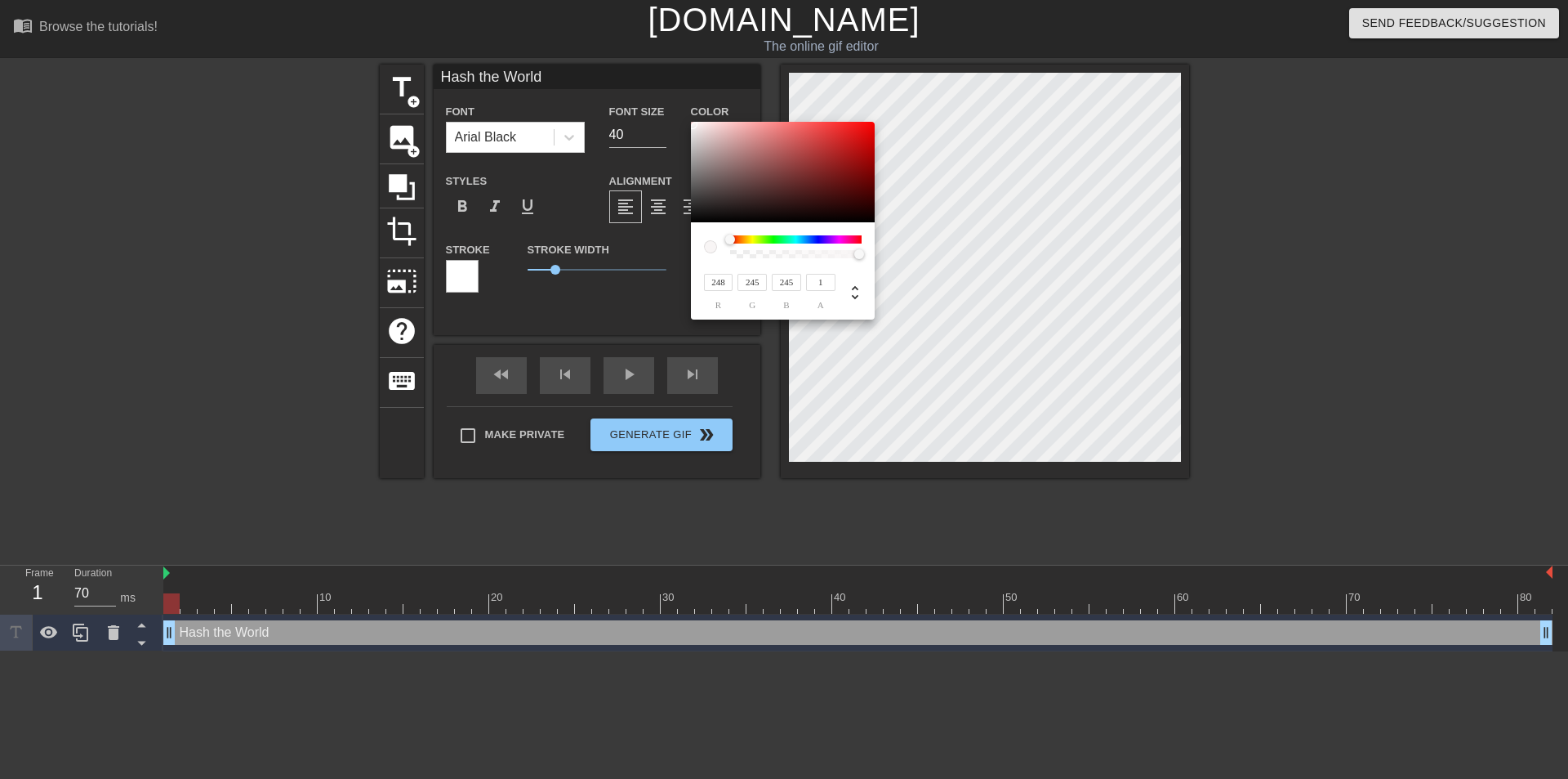
type input "247"
type input "255"
type input "198"
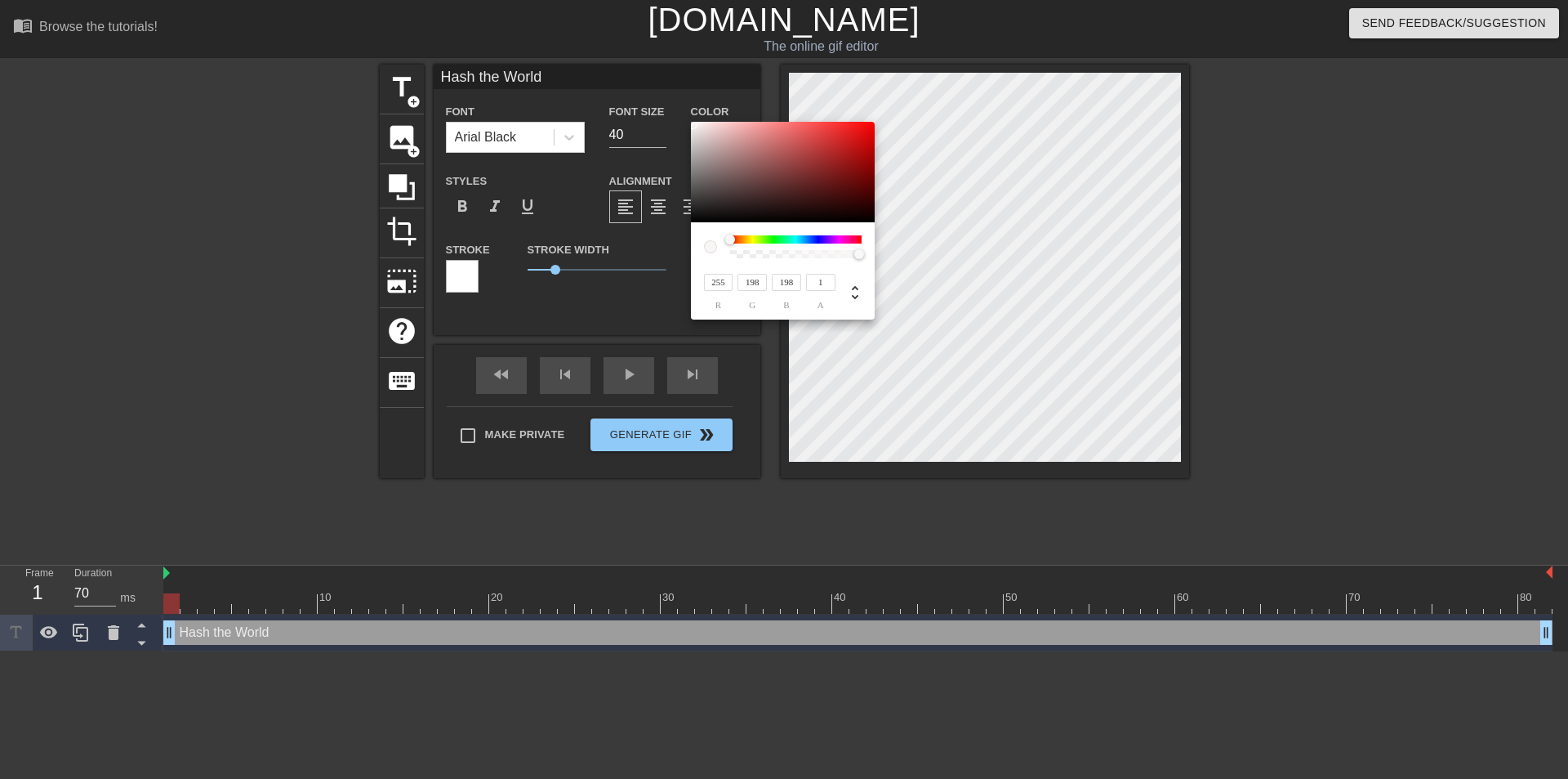
type input "255"
drag, startPoint x: 696, startPoint y: 140, endPoint x: 679, endPoint y: 106, distance: 38.0
click at [679, 106] on div "255 r 255 g 255 b 1 a" at bounding box center [784, 389] width 1568 height 779
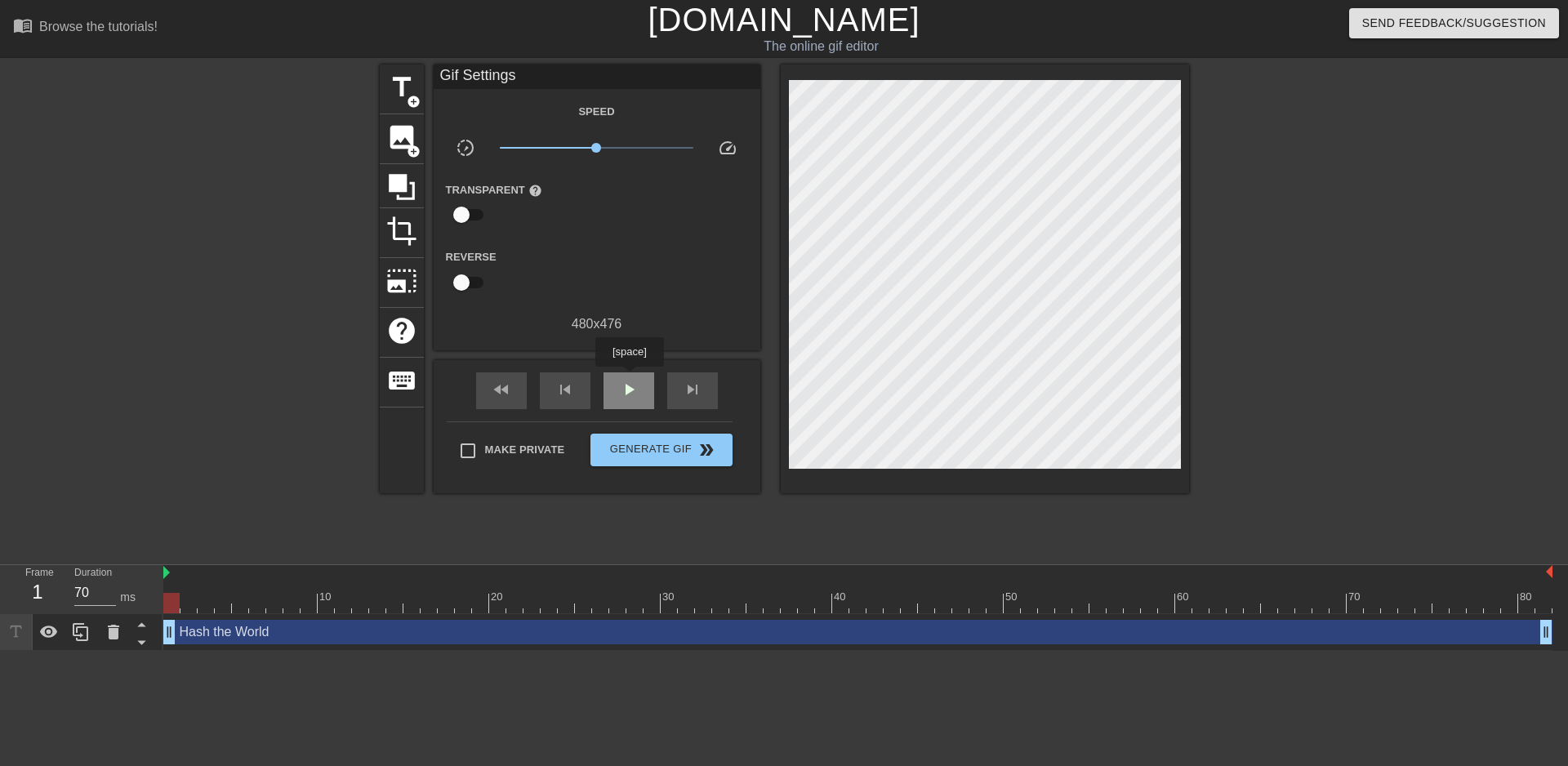
click at [629, 380] on span "play_arrow" at bounding box center [629, 389] width 20 height 20
type input "70"
click at [655, 450] on span "Generate Gif double_arrow" at bounding box center [660, 450] width 128 height 20
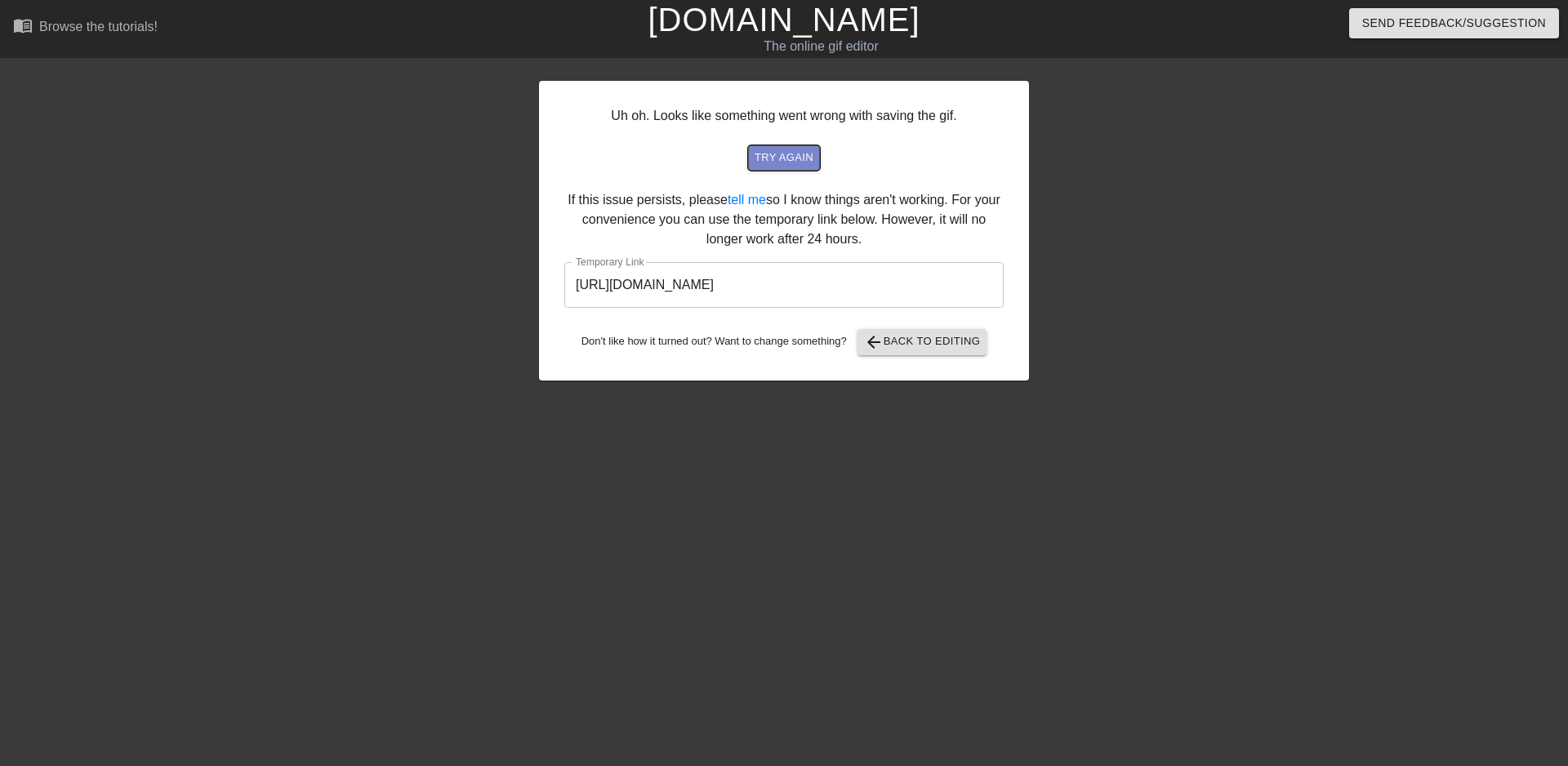
click at [797, 158] on span "try again" at bounding box center [784, 158] width 59 height 19
drag, startPoint x: 918, startPoint y: 283, endPoint x: 447, endPoint y: 292, distance: 471.1
click at [447, 292] on div "Uh oh. Looks like something went wrong with saving the gif. try again If this i…" at bounding box center [784, 309] width 1568 height 490
